Goal: Information Seeking & Learning: Learn about a topic

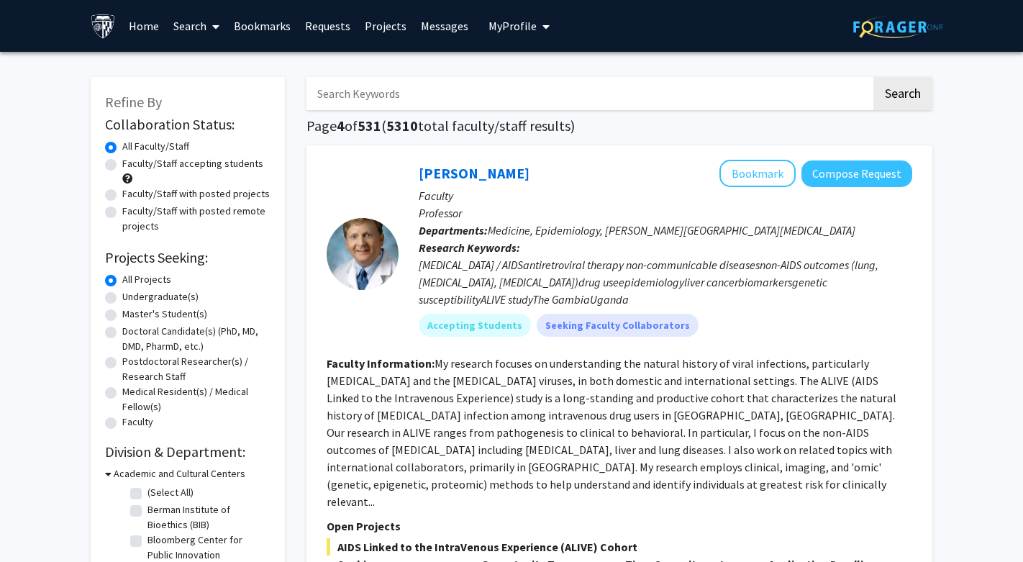
scroll to position [5019, 0]
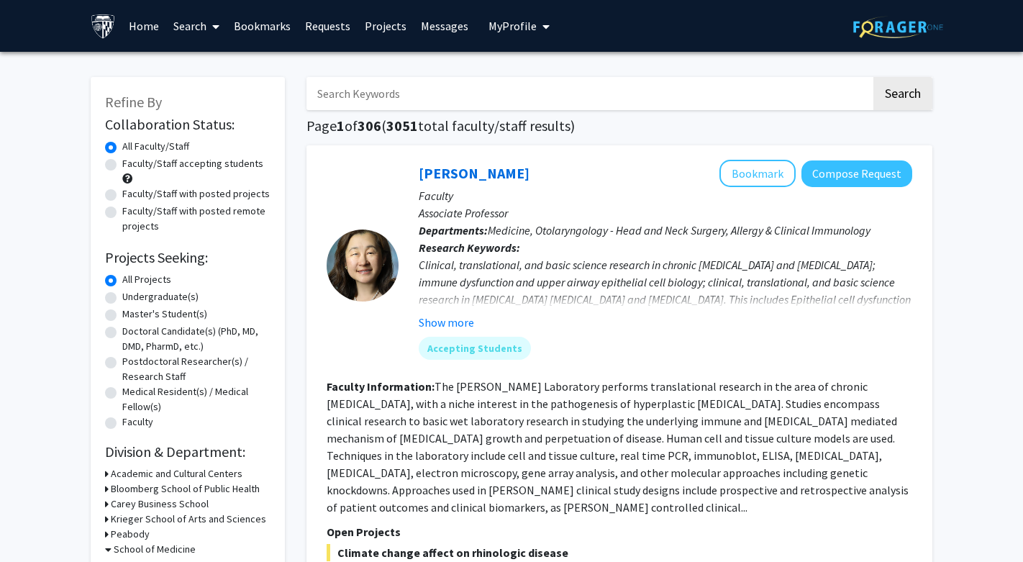
click at [889, 45] on link at bounding box center [898, 26] width 90 height 50
checkbox input "false"
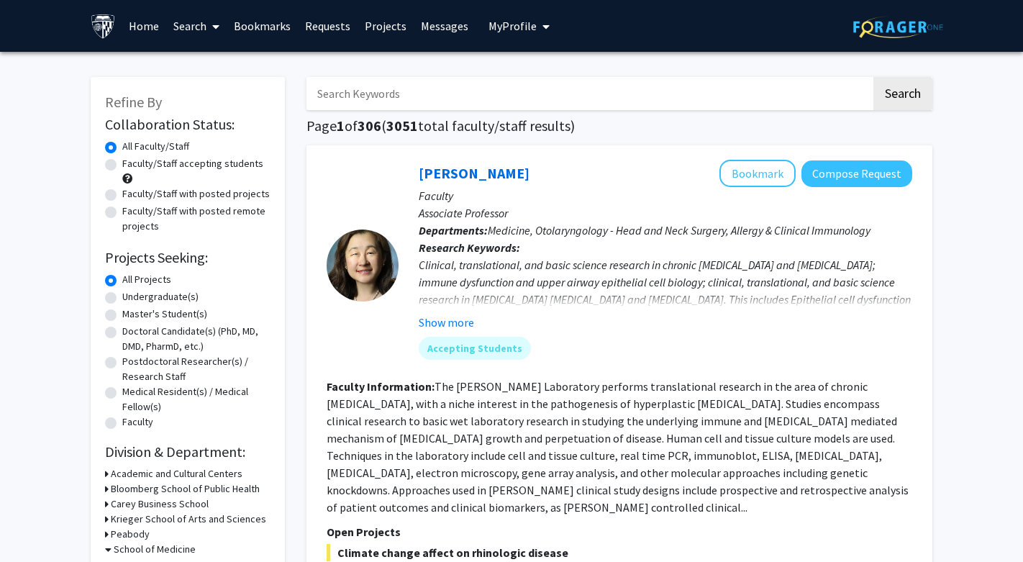
checkbox input "false"
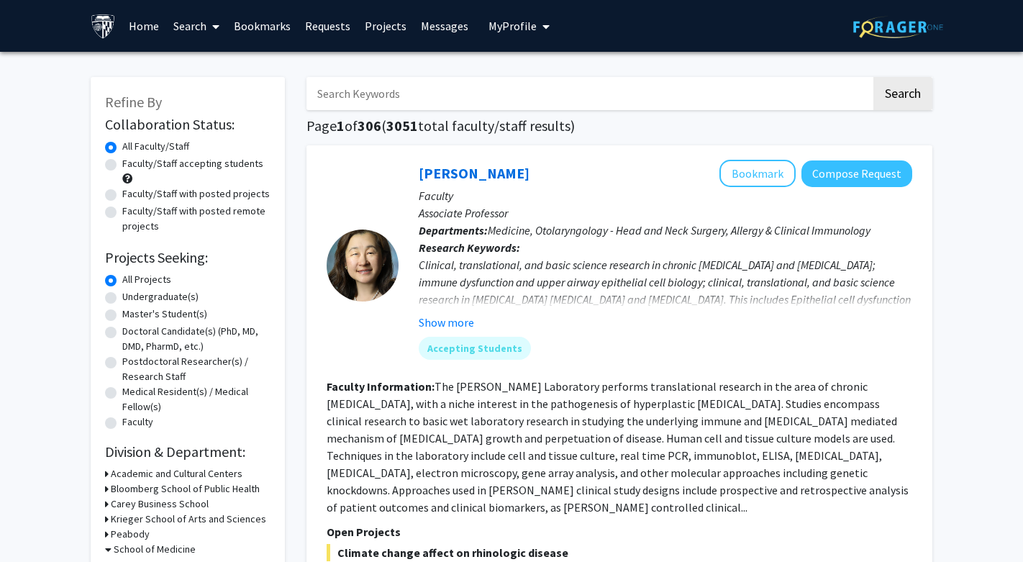
checkbox input "false"
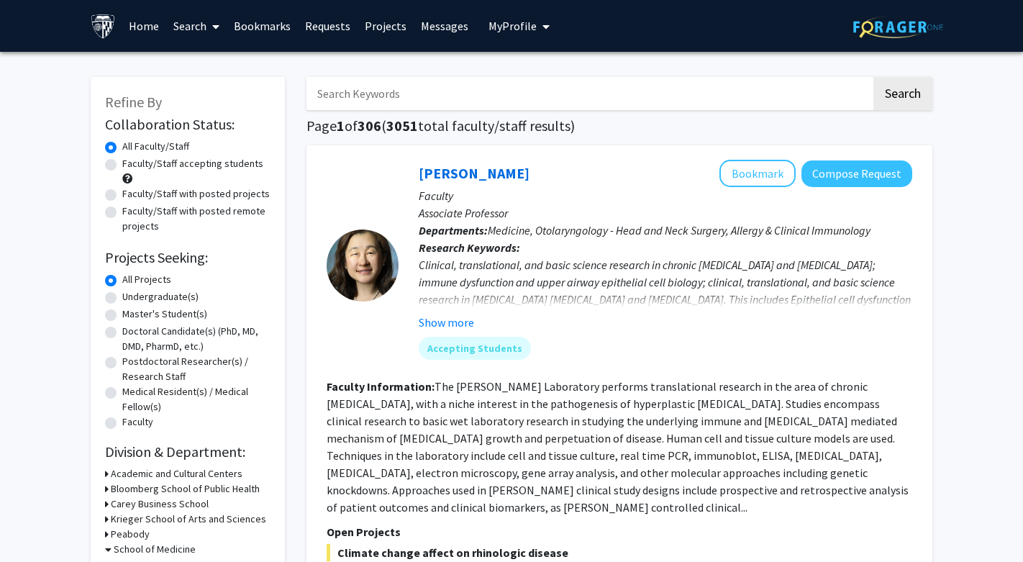
checkbox input "false"
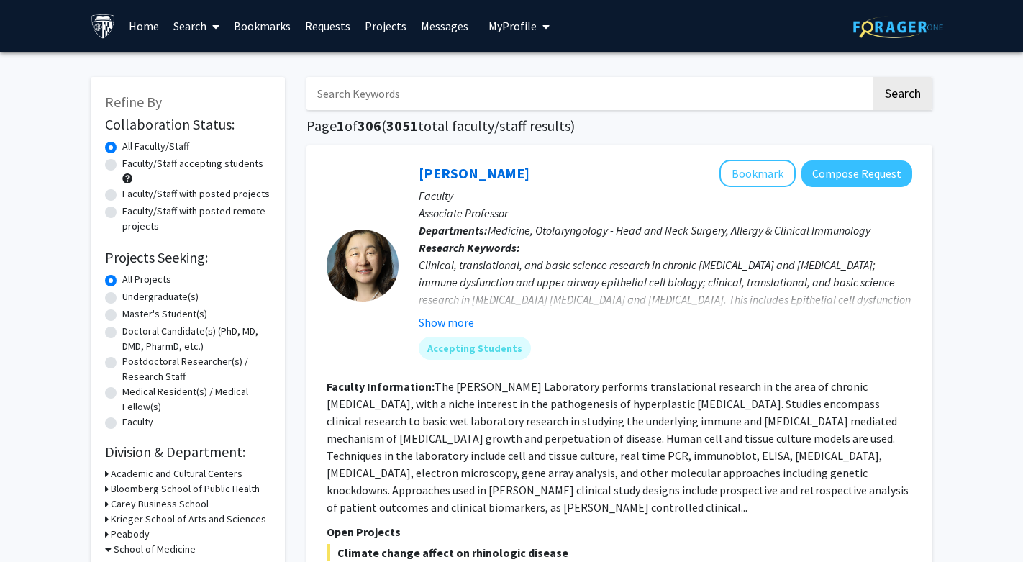
checkbox input "false"
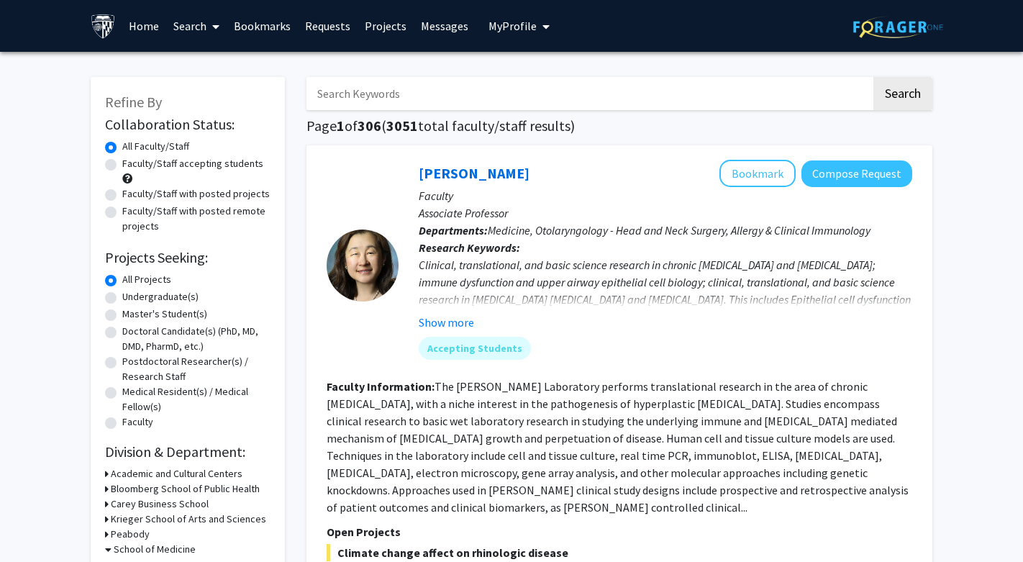
checkbox input "false"
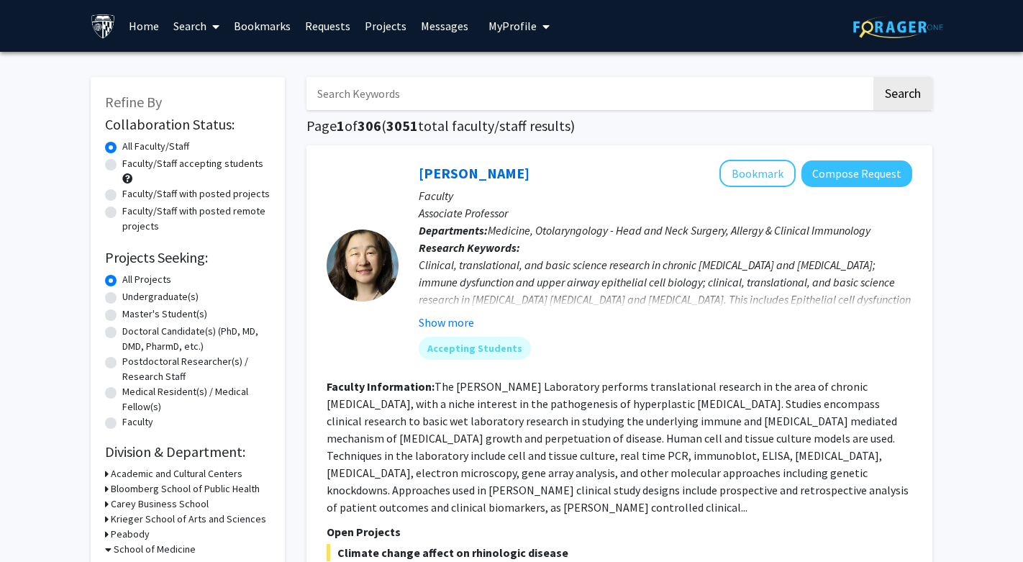
checkbox input "false"
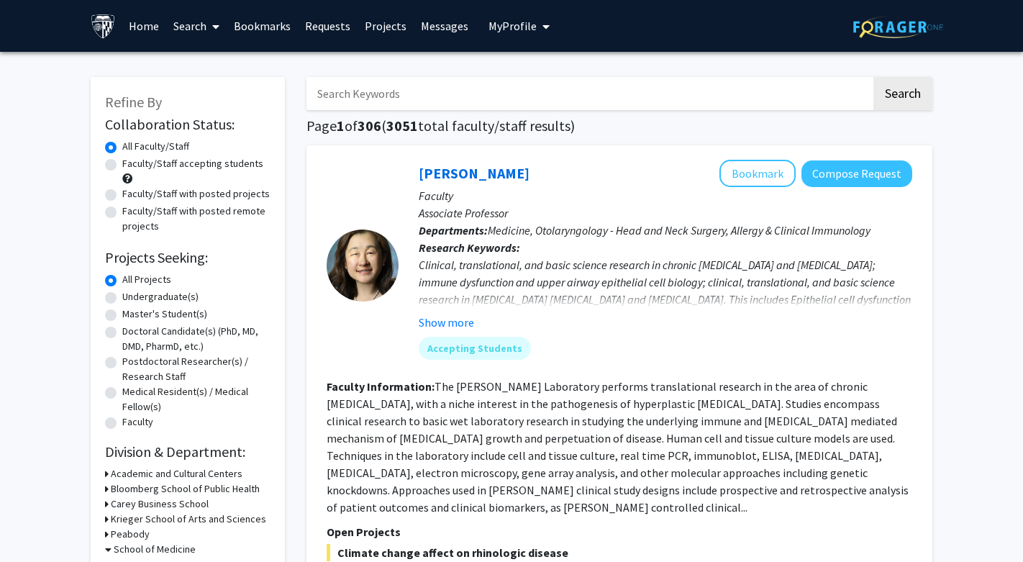
checkbox input "false"
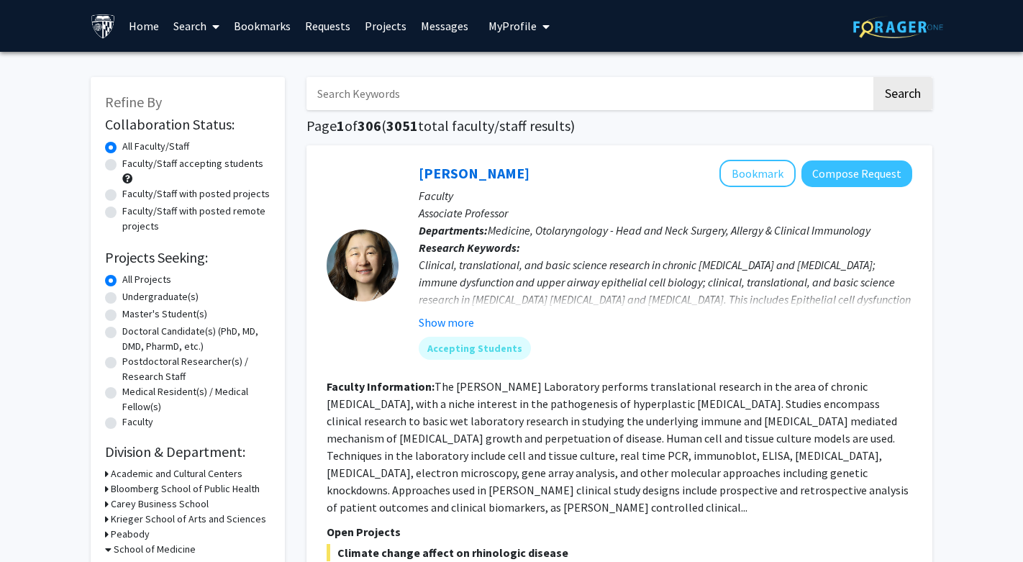
checkbox input "false"
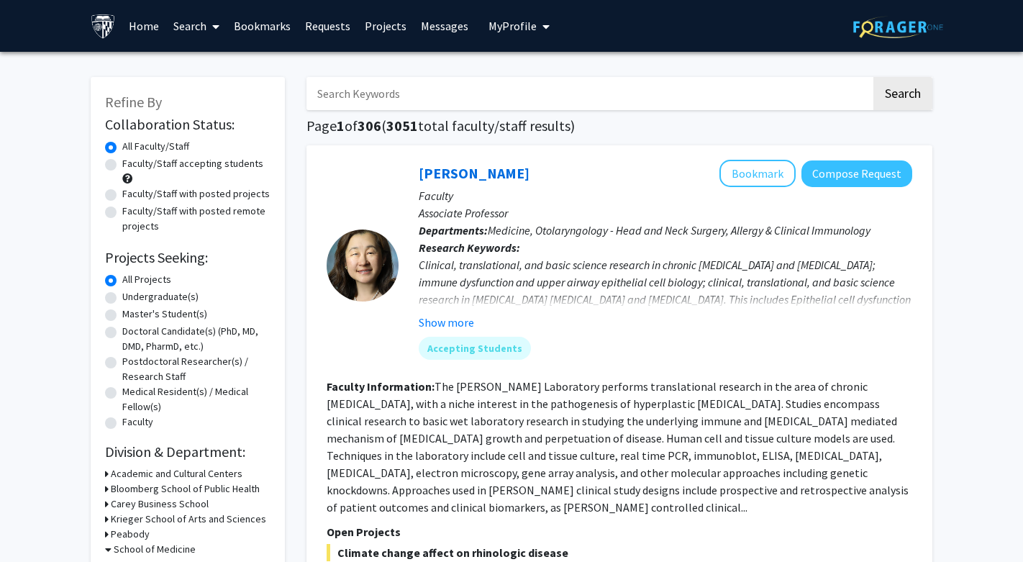
checkbox input "false"
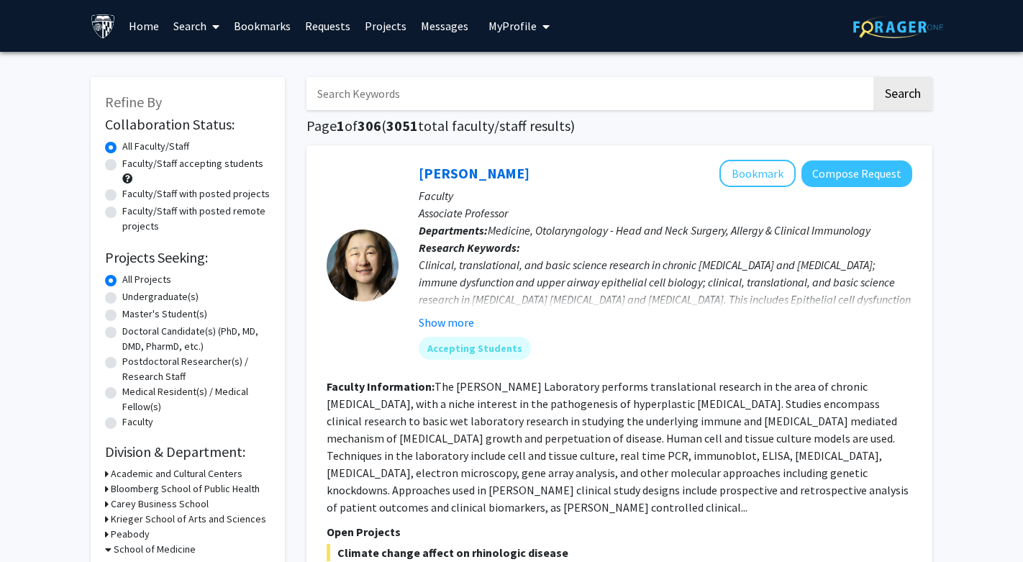
checkbox input "false"
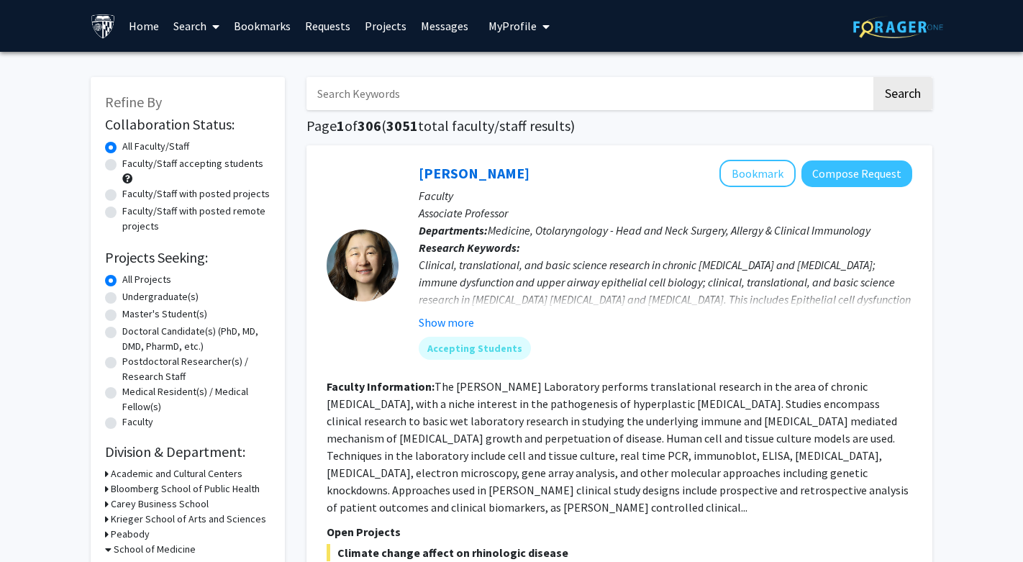
checkbox input "false"
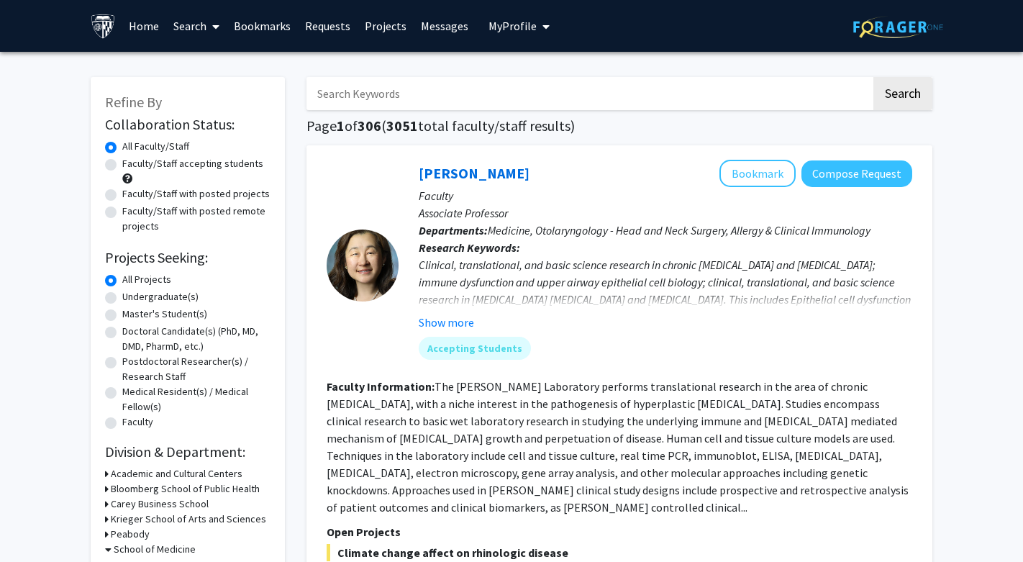
checkbox input "false"
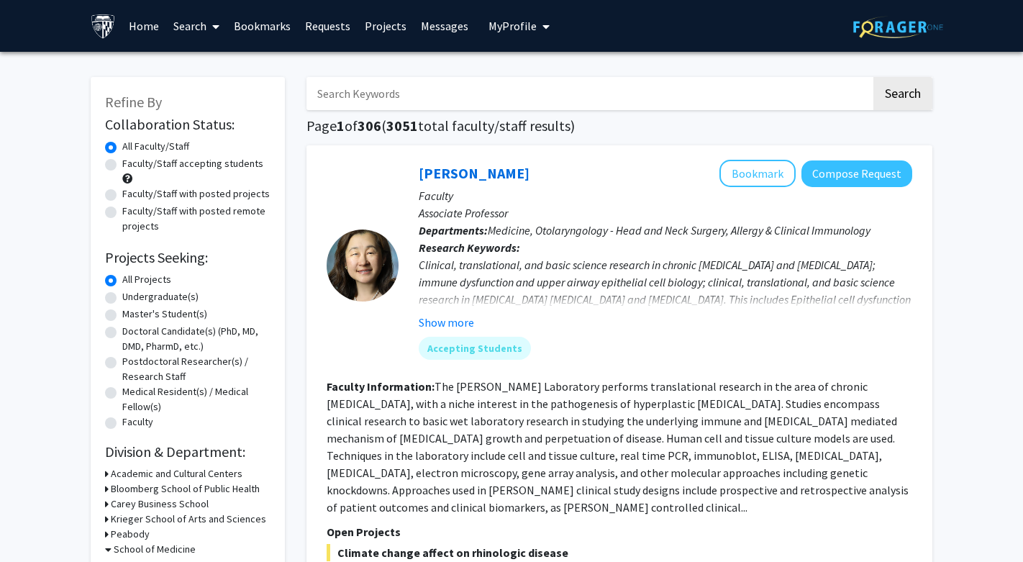
checkbox input "false"
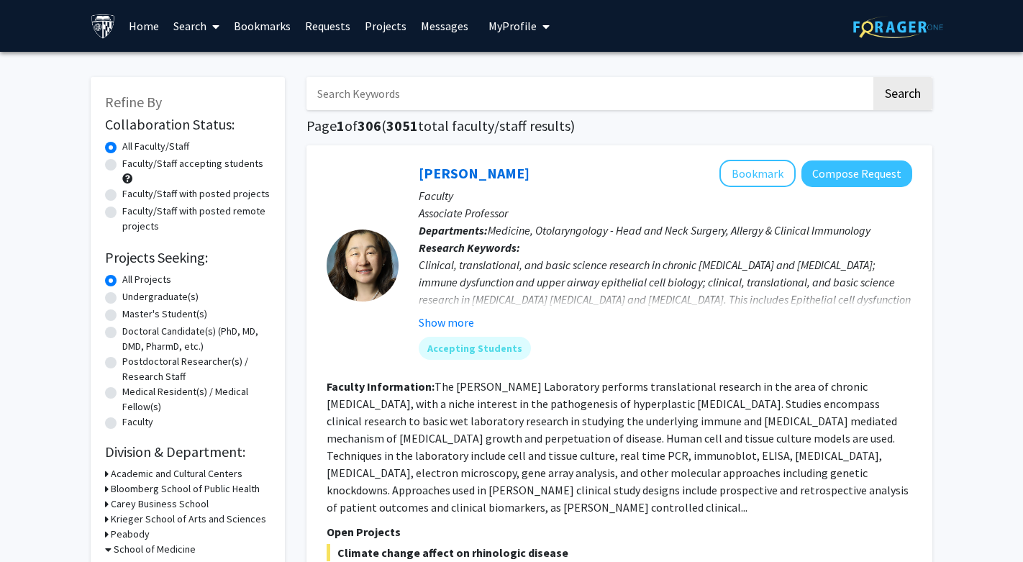
checkbox input "false"
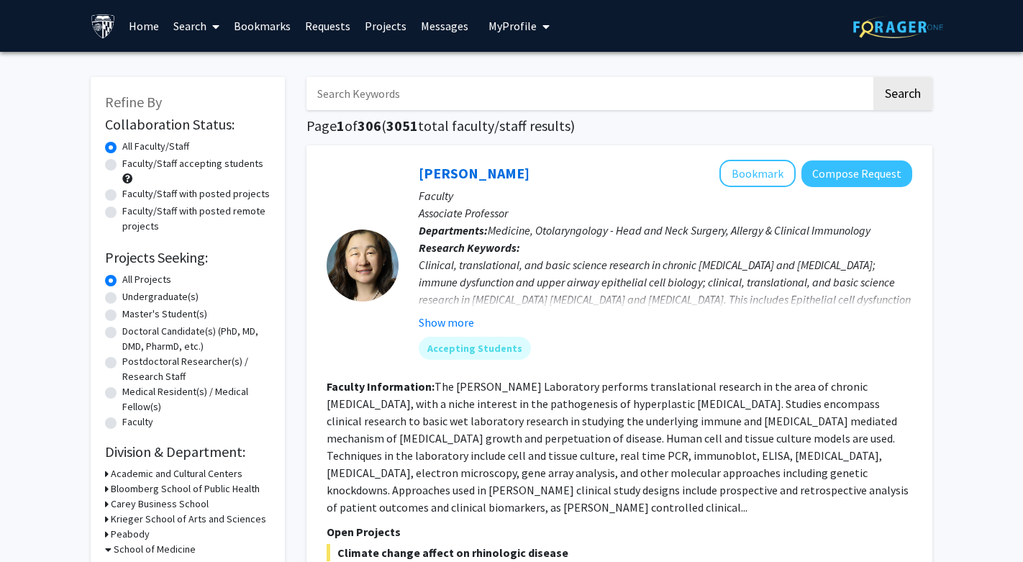
checkbox input "false"
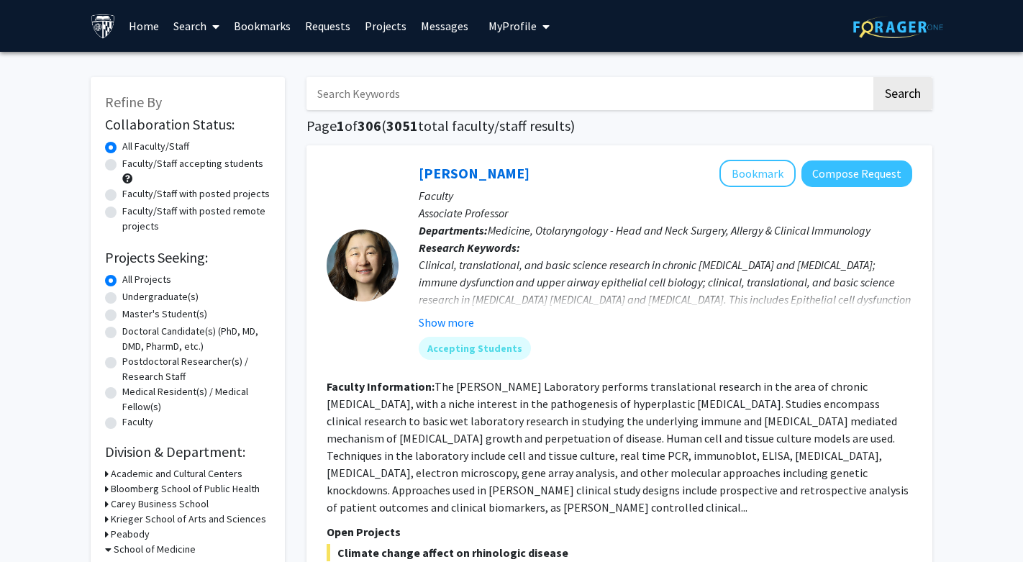
checkbox input "false"
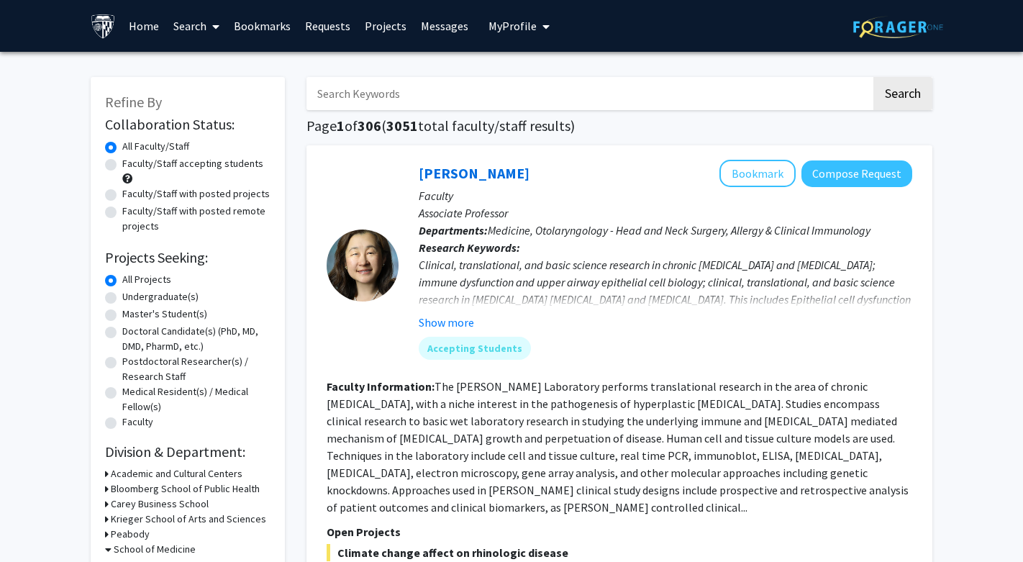
checkbox input "false"
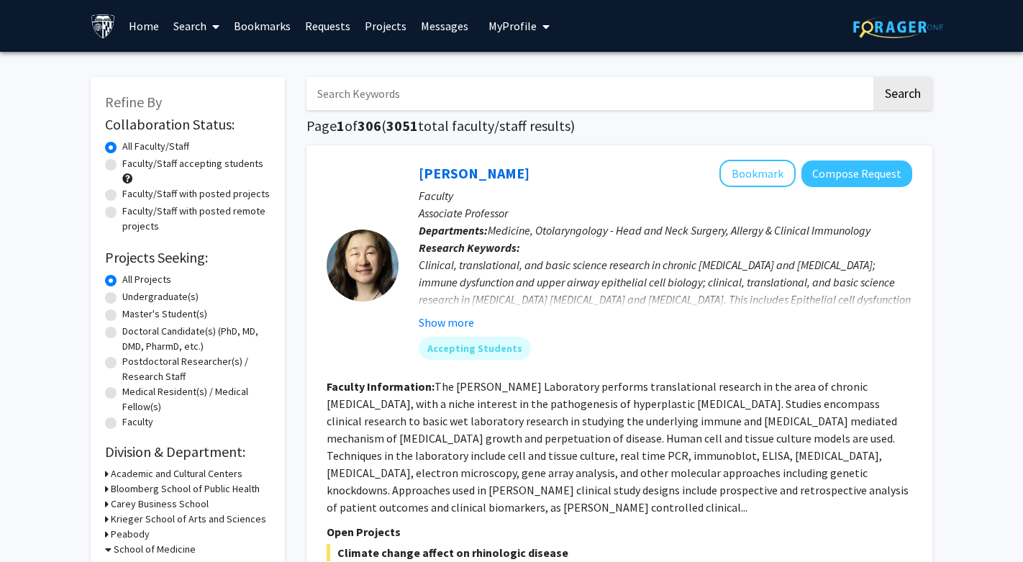
checkbox input "false"
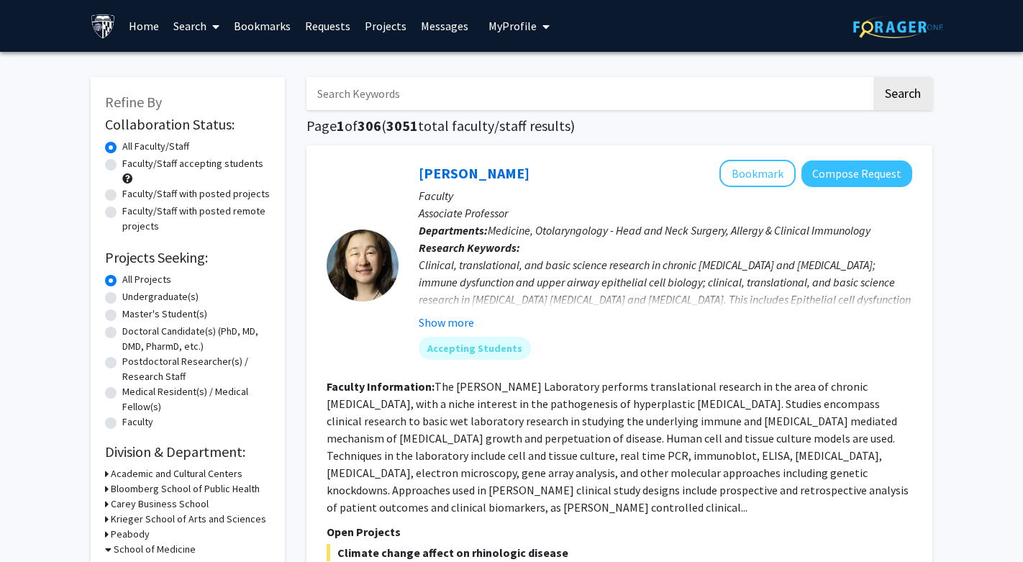
checkbox input "false"
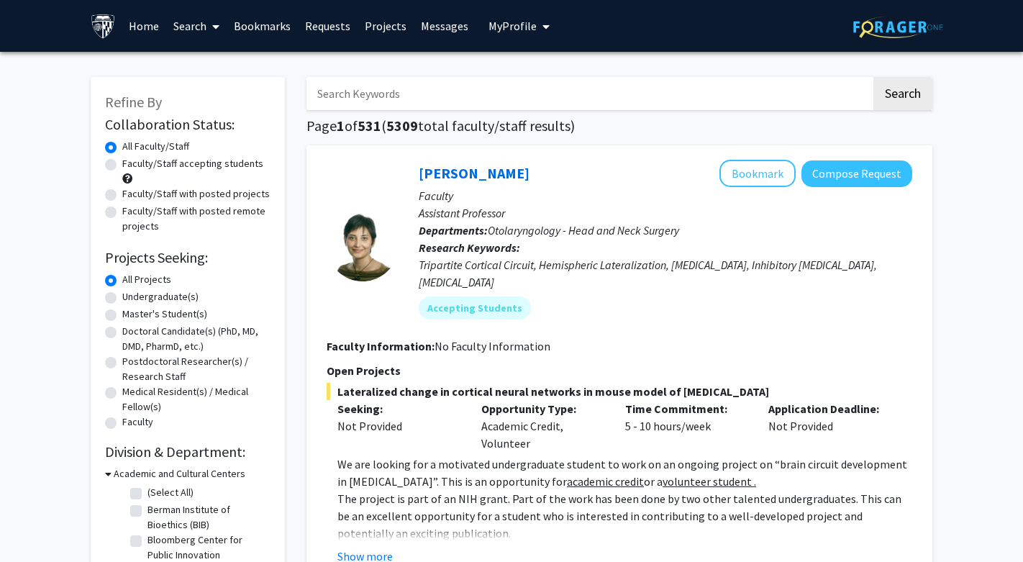
click at [402, 87] on input "Search Keywords" at bounding box center [589, 93] width 565 height 33
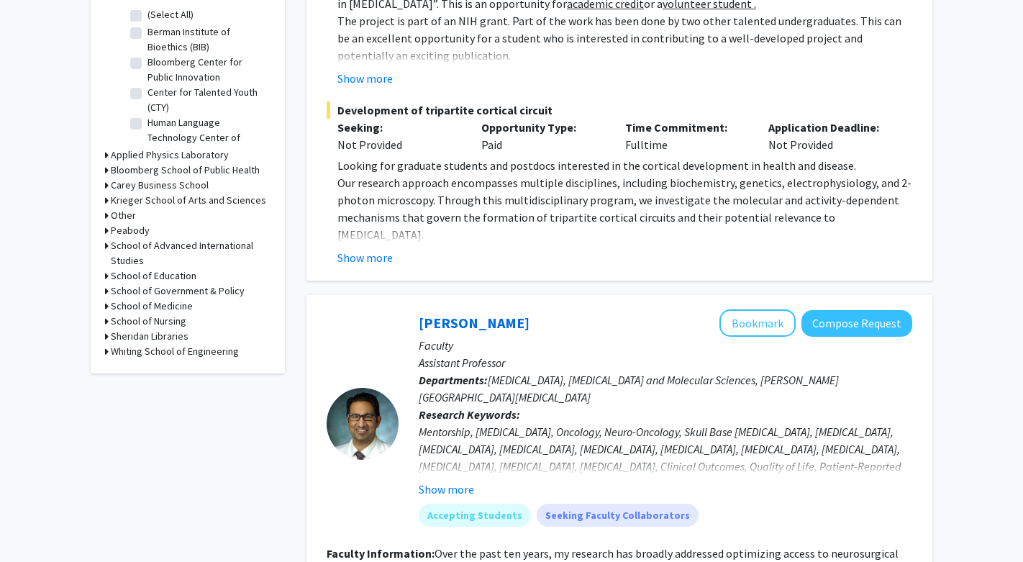
scroll to position [475, 0]
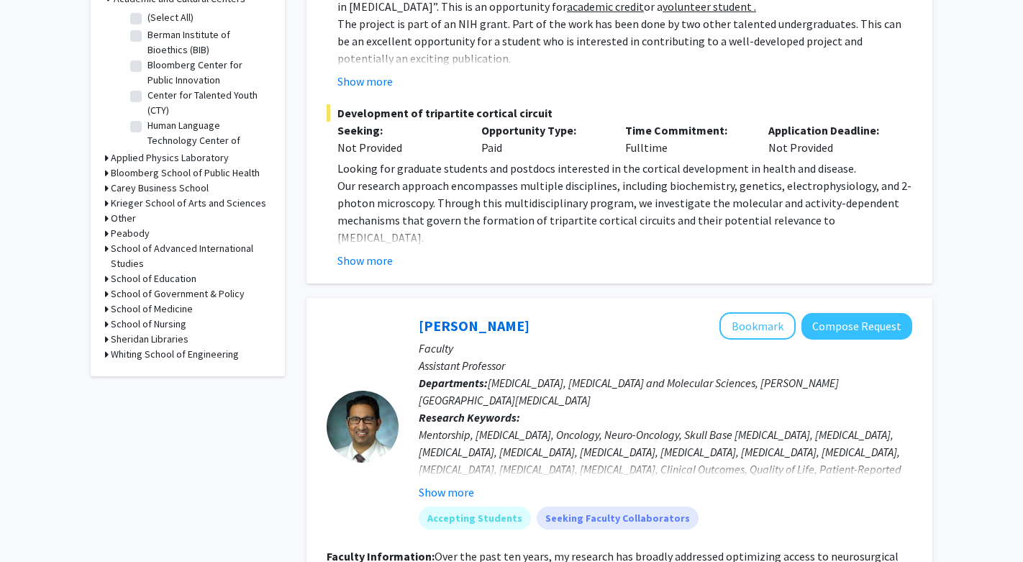
click at [135, 314] on h3 "School of Medicine" at bounding box center [152, 309] width 82 height 15
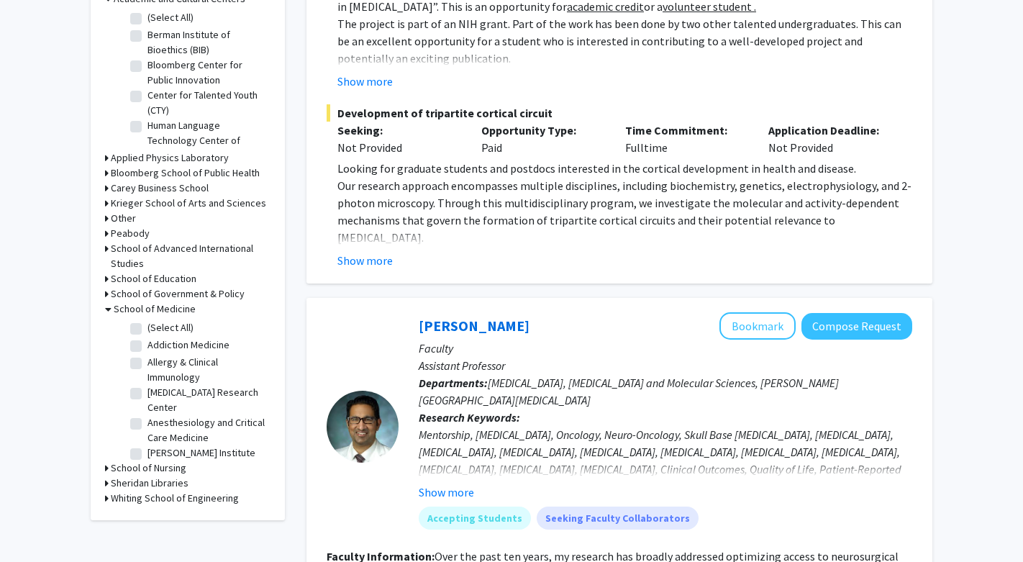
click at [148, 328] on label "(Select All)" at bounding box center [171, 327] width 46 height 15
click at [148, 328] on input "(Select All)" at bounding box center [152, 324] width 9 height 9
checkbox input "true"
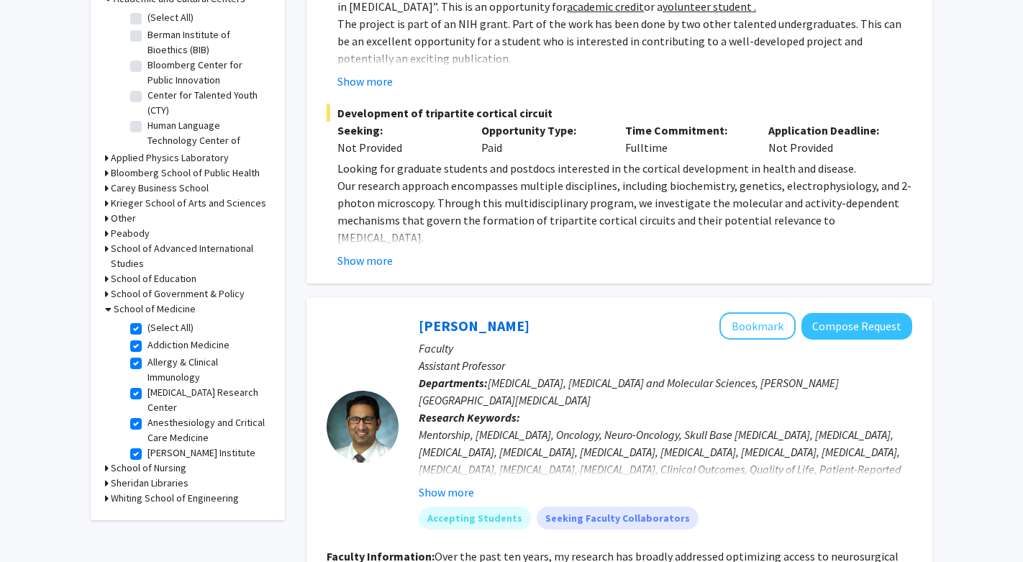
checkbox input "true"
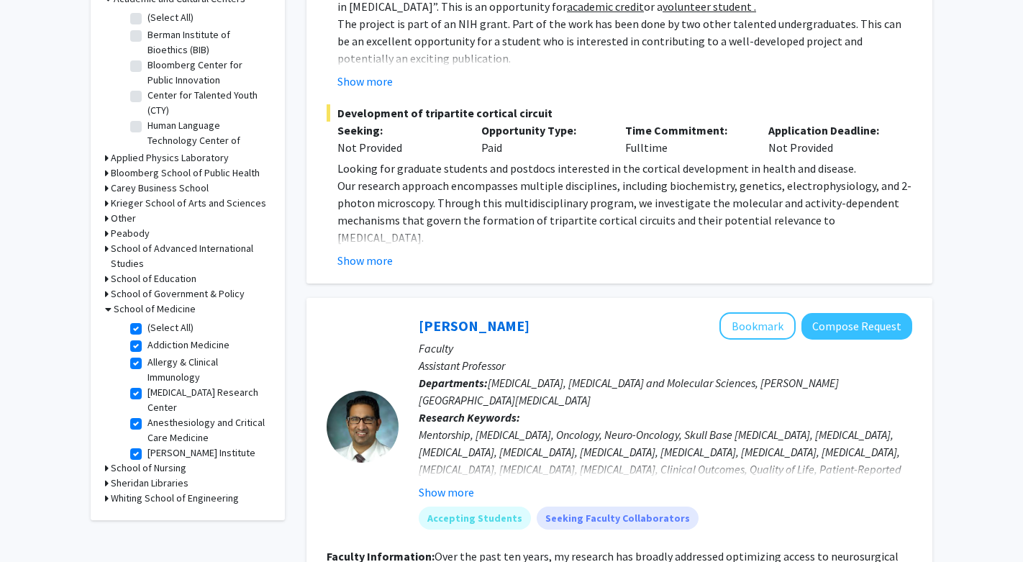
checkbox input "true"
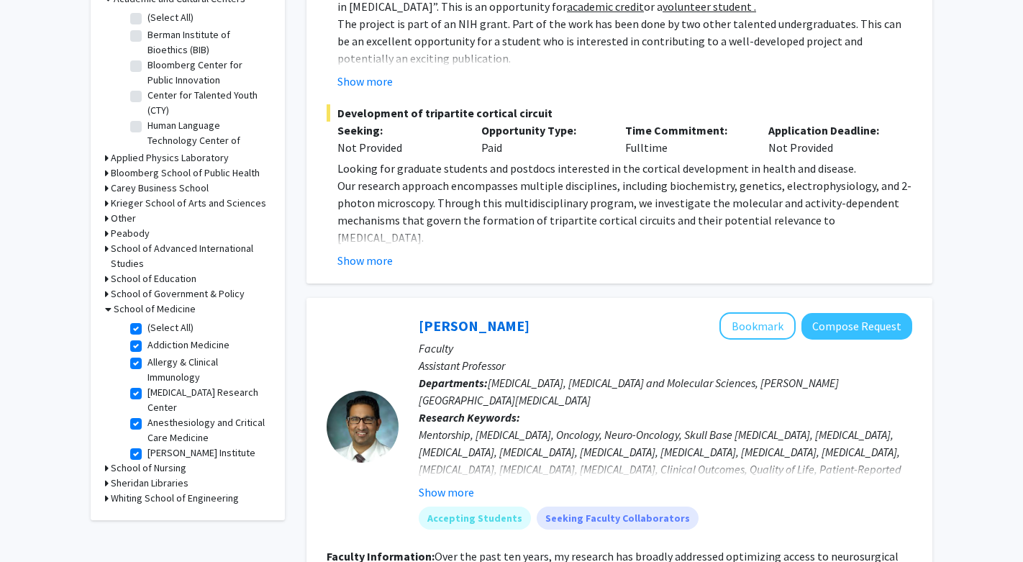
checkbox input "true"
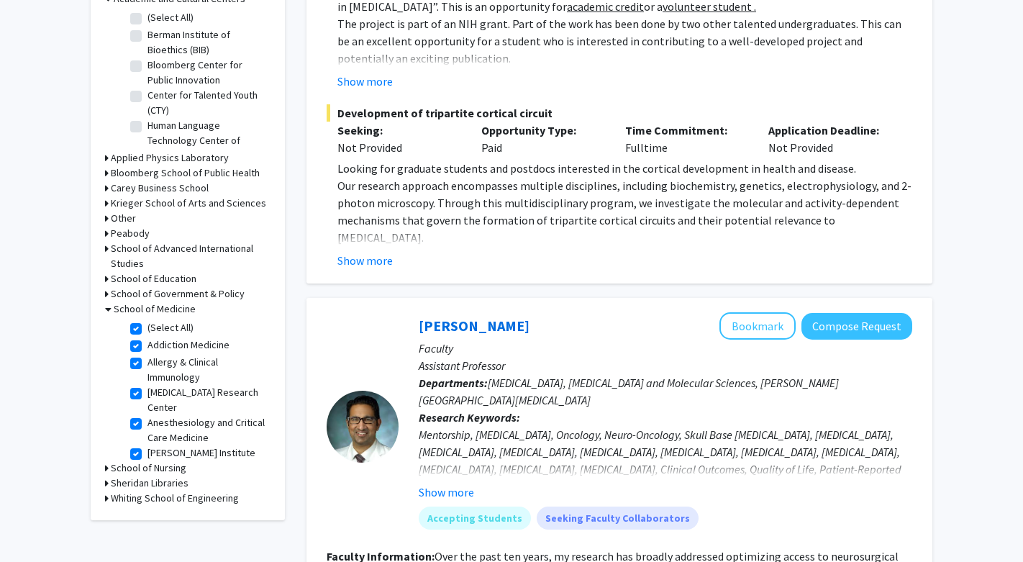
checkbox input "true"
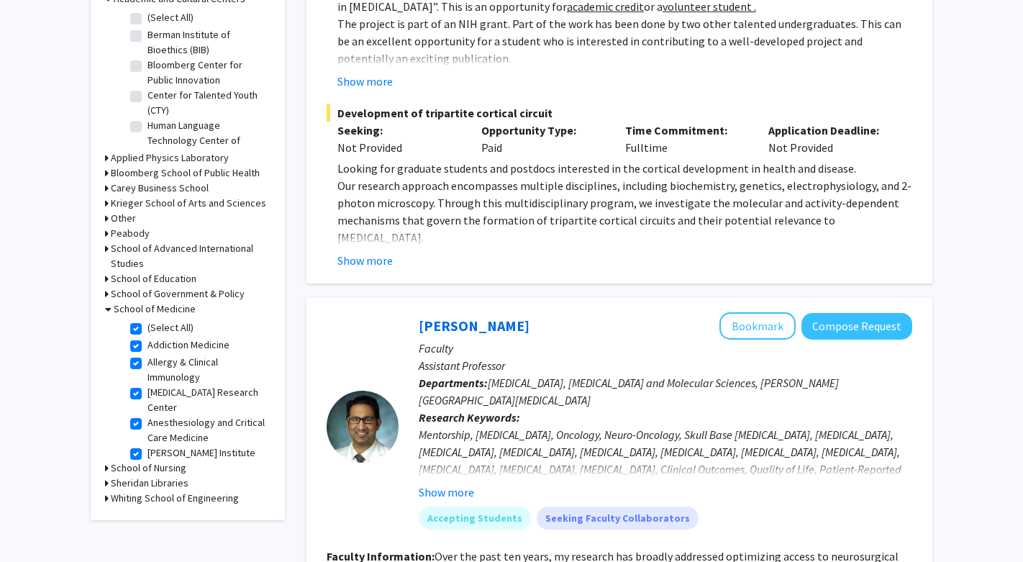
checkbox input "true"
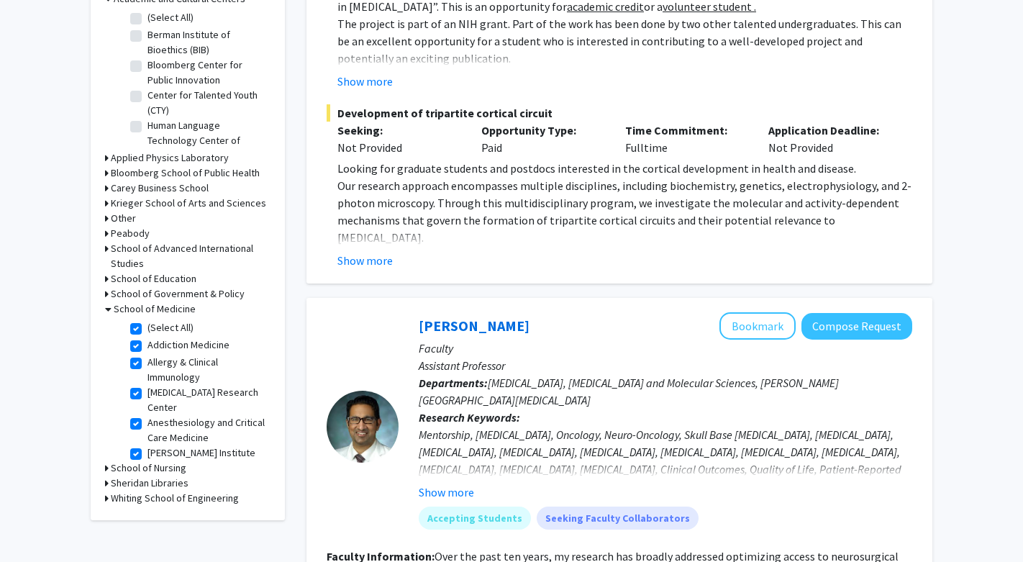
checkbox input "true"
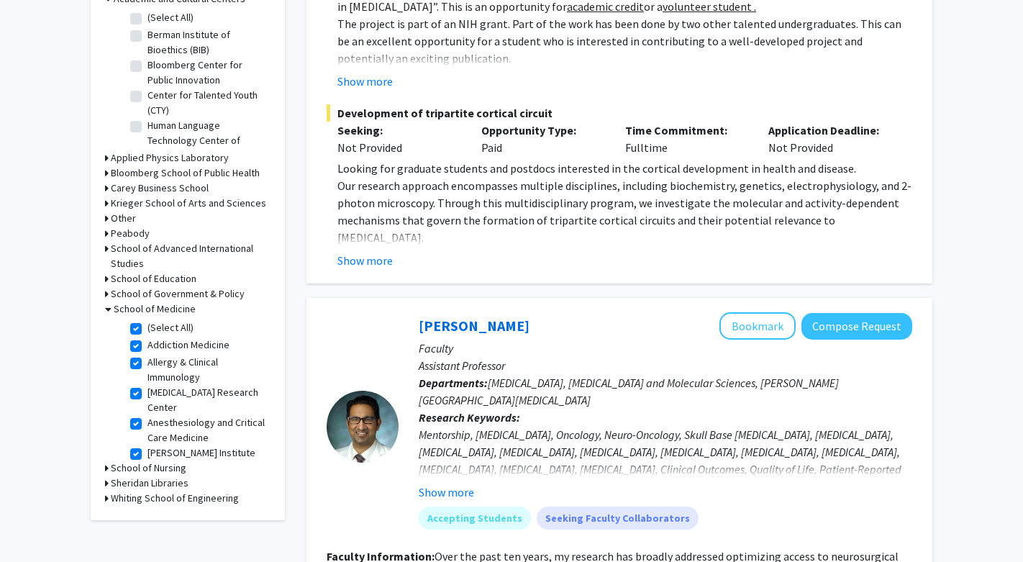
checkbox input "true"
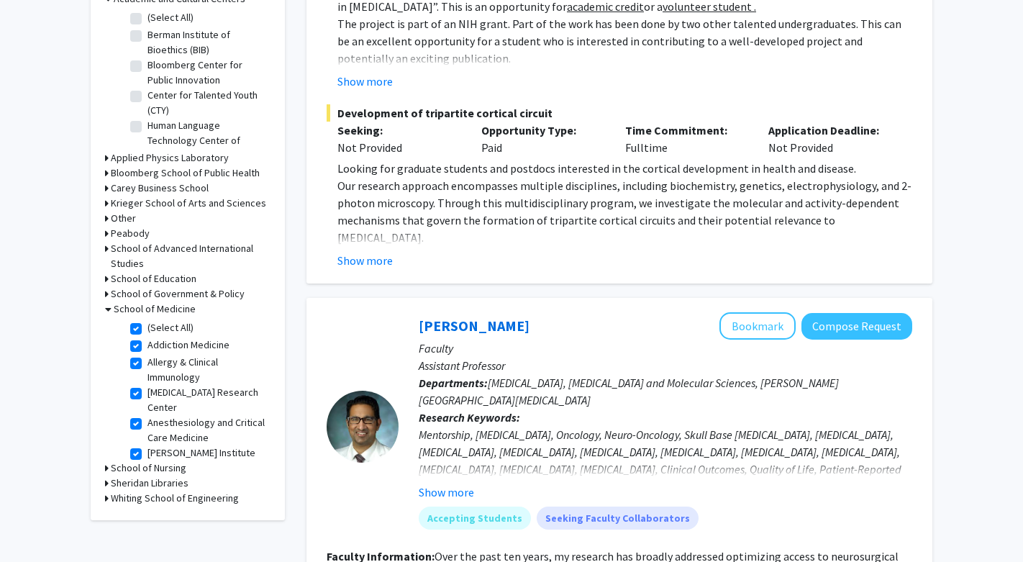
checkbox input "true"
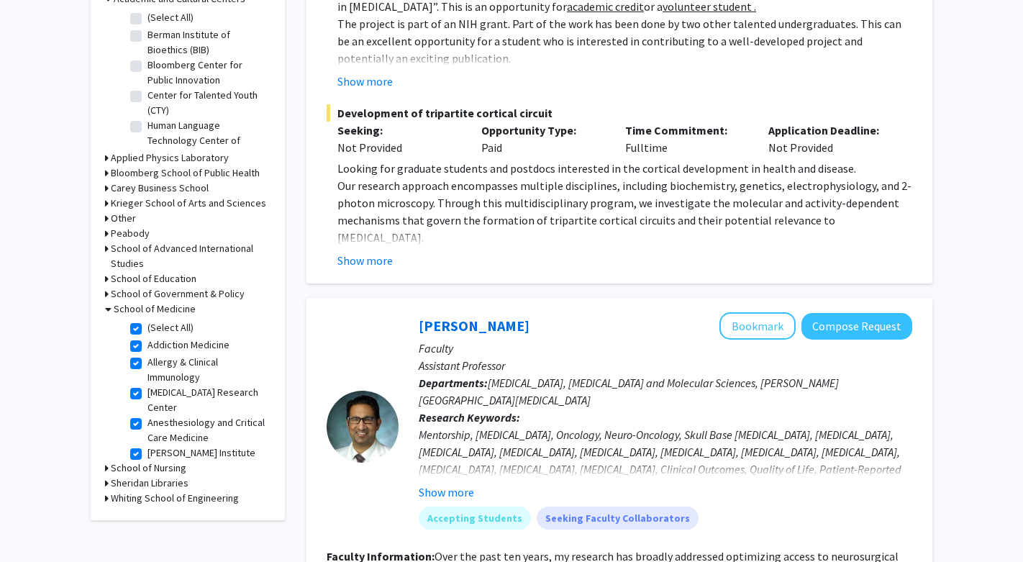
checkbox input "true"
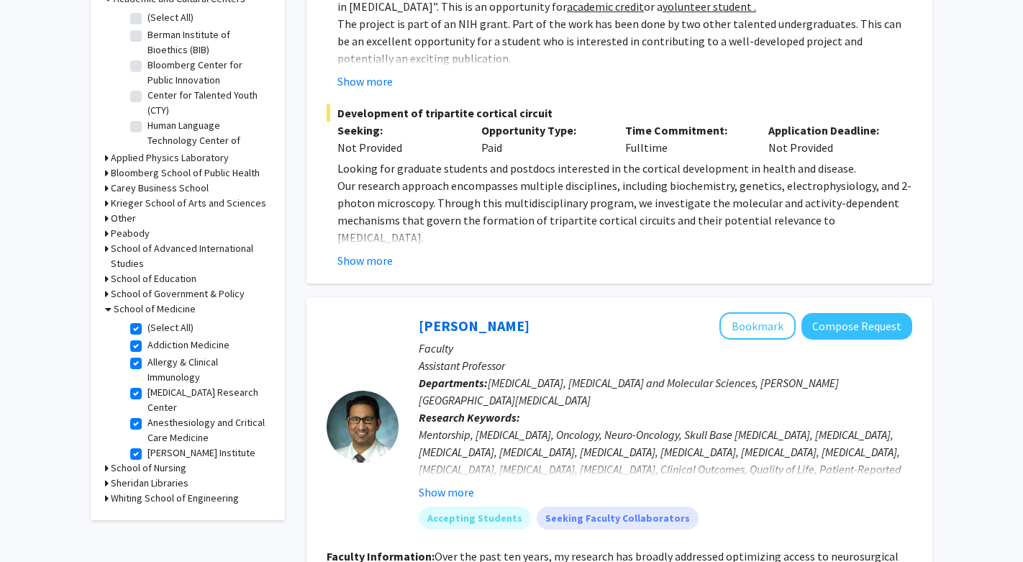
checkbox input "true"
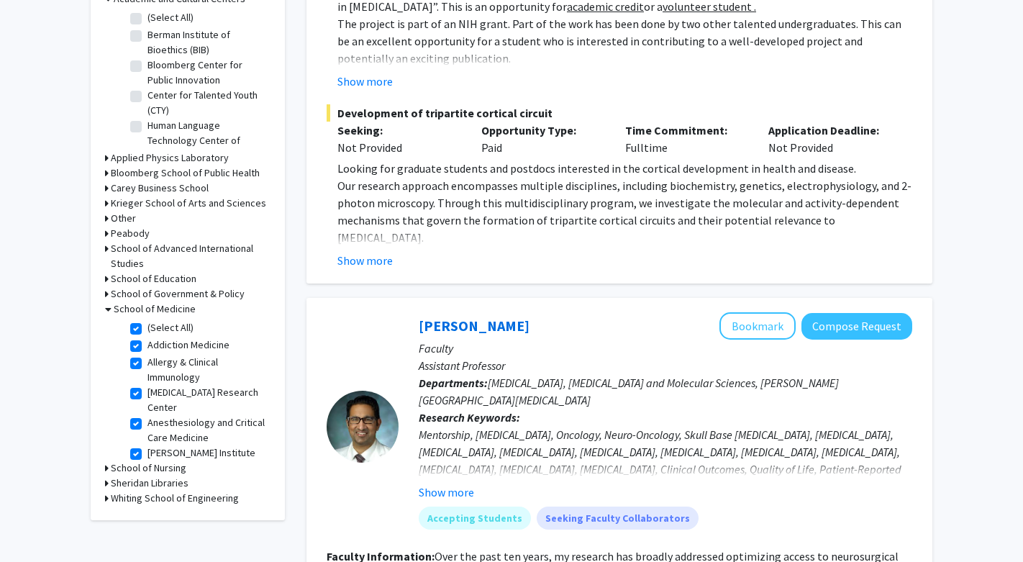
checkbox input "true"
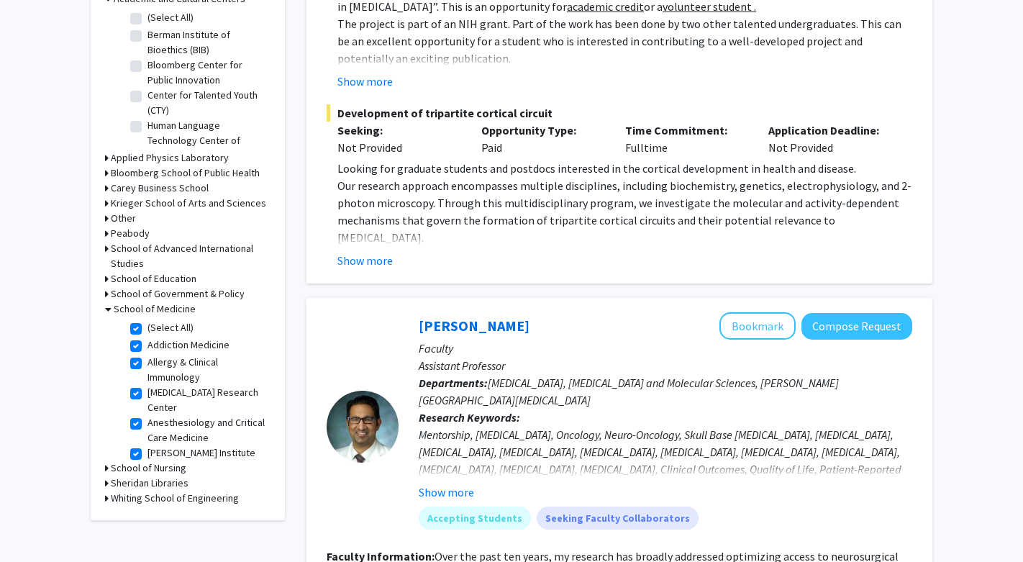
checkbox input "true"
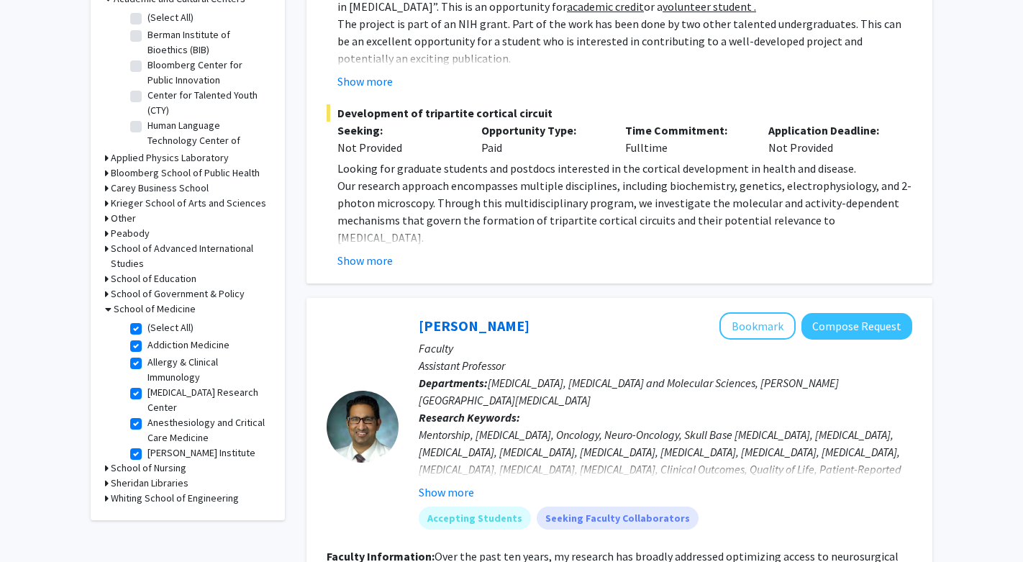
checkbox input "true"
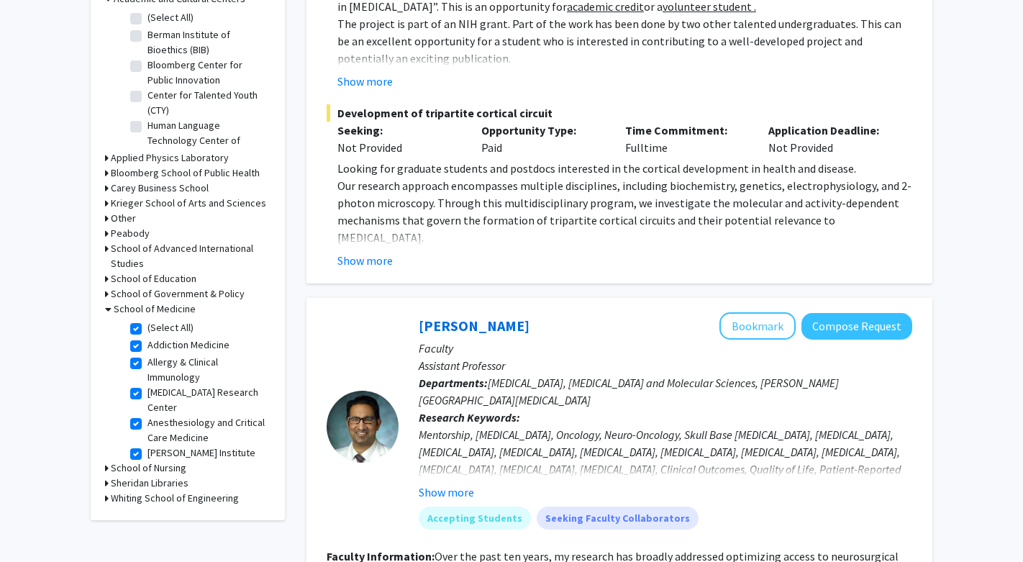
checkbox input "true"
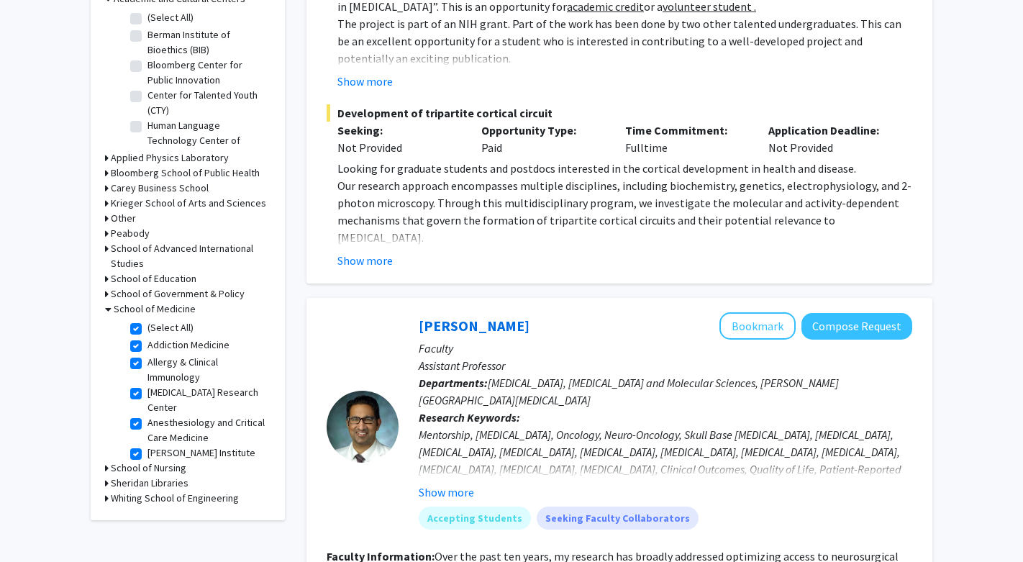
checkbox input "true"
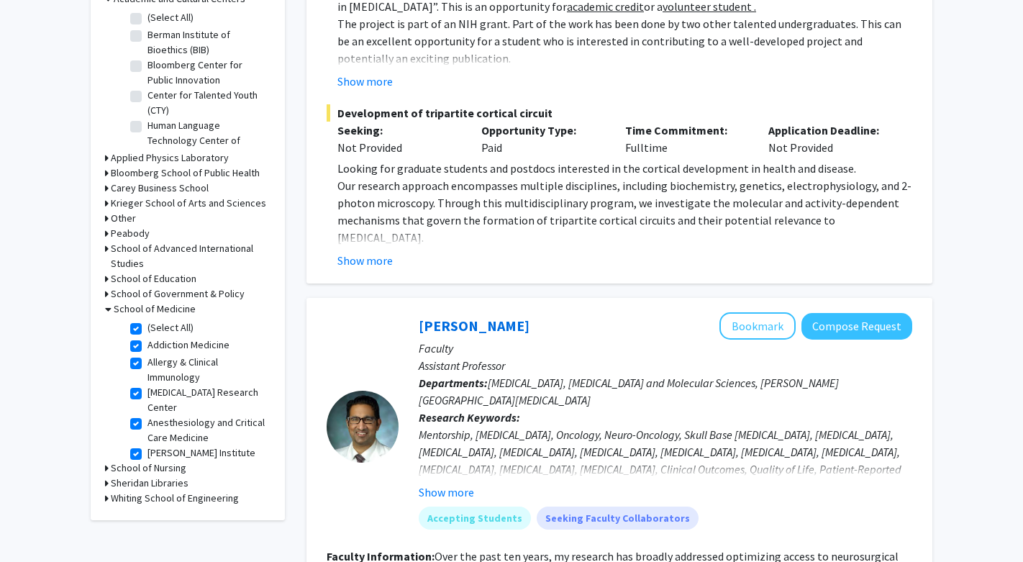
checkbox input "true"
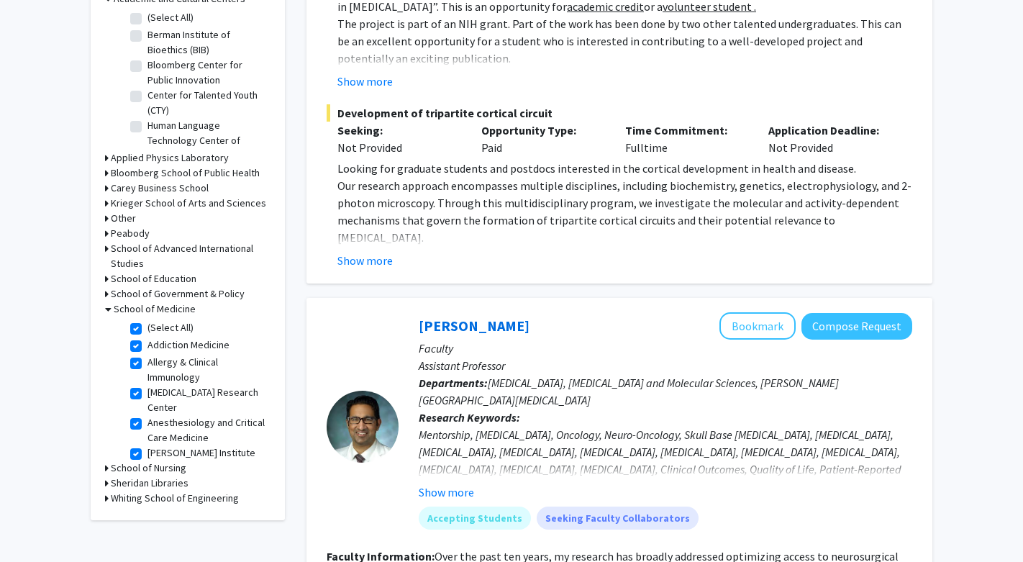
checkbox input "true"
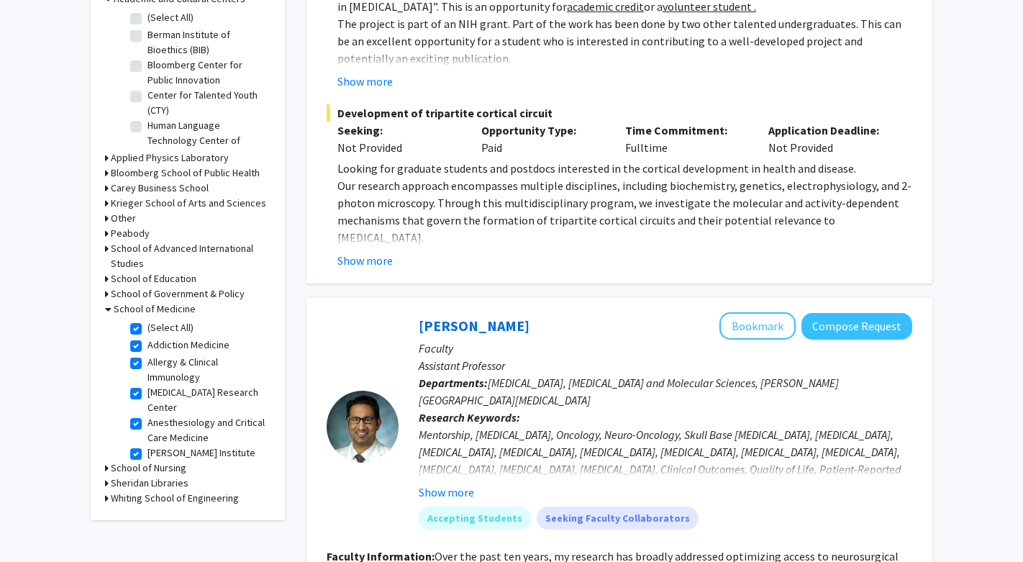
checkbox input "true"
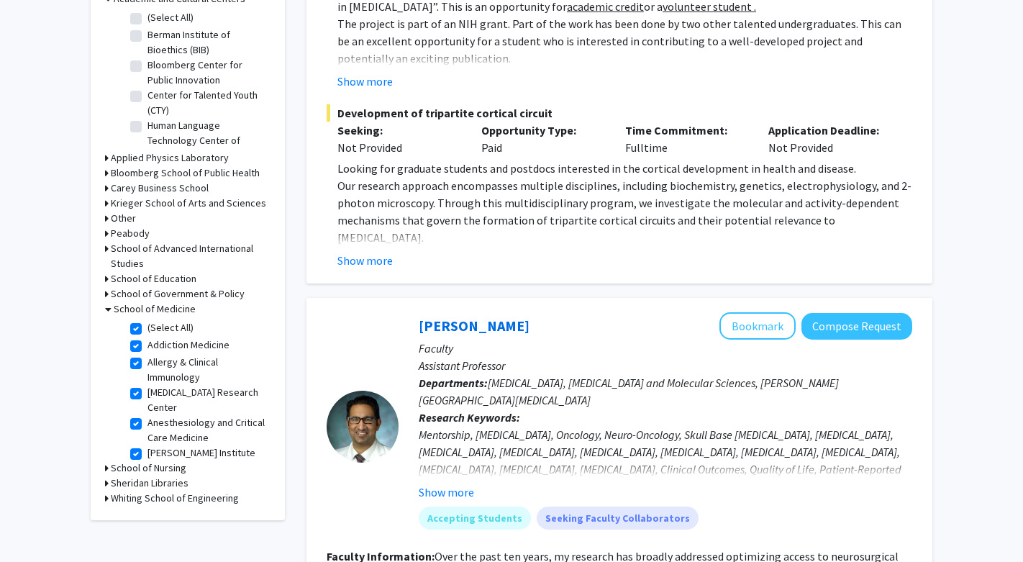
checkbox input "true"
